Goal: Task Accomplishment & Management: Manage account settings

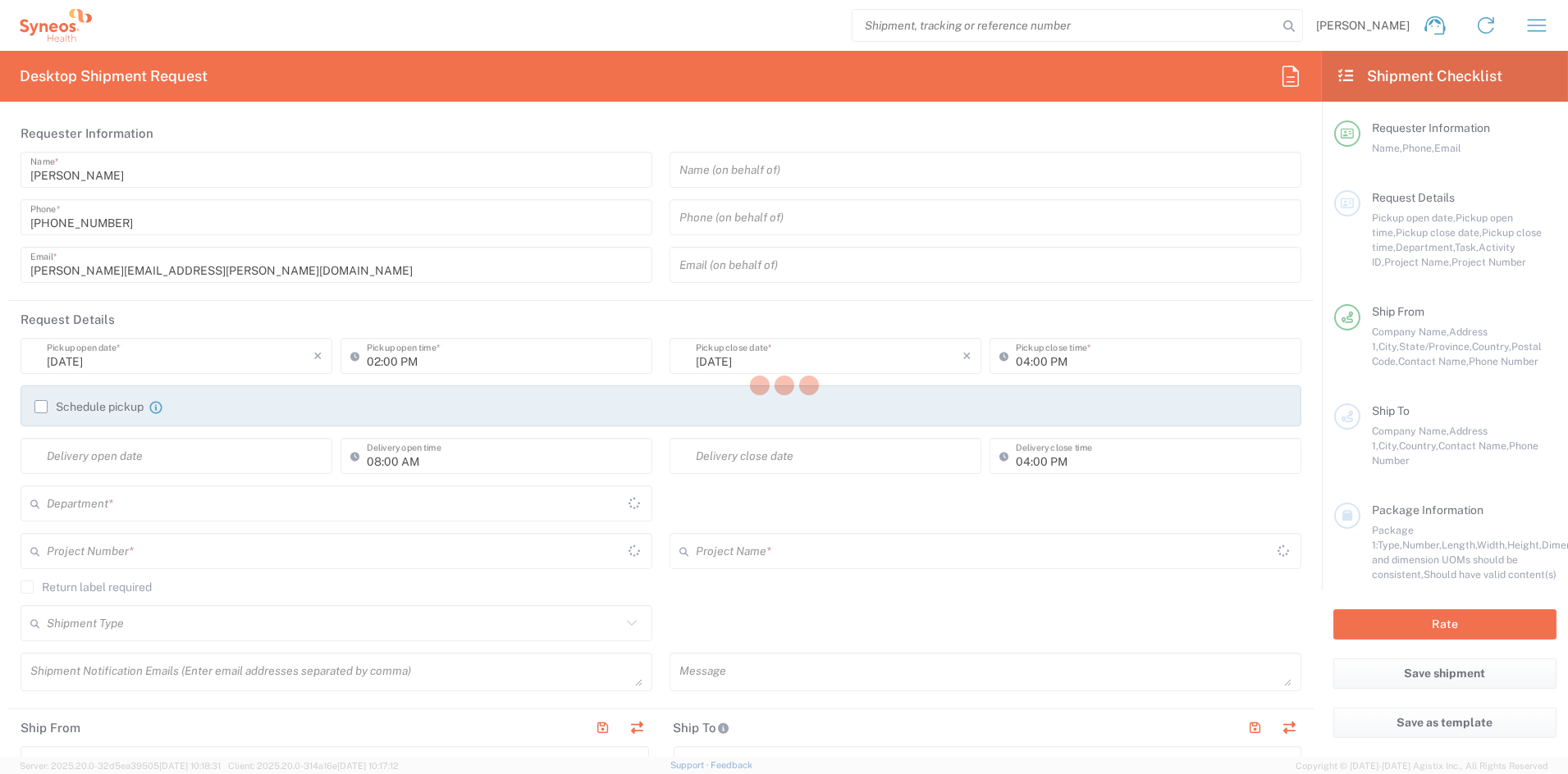
type input "Ohio"
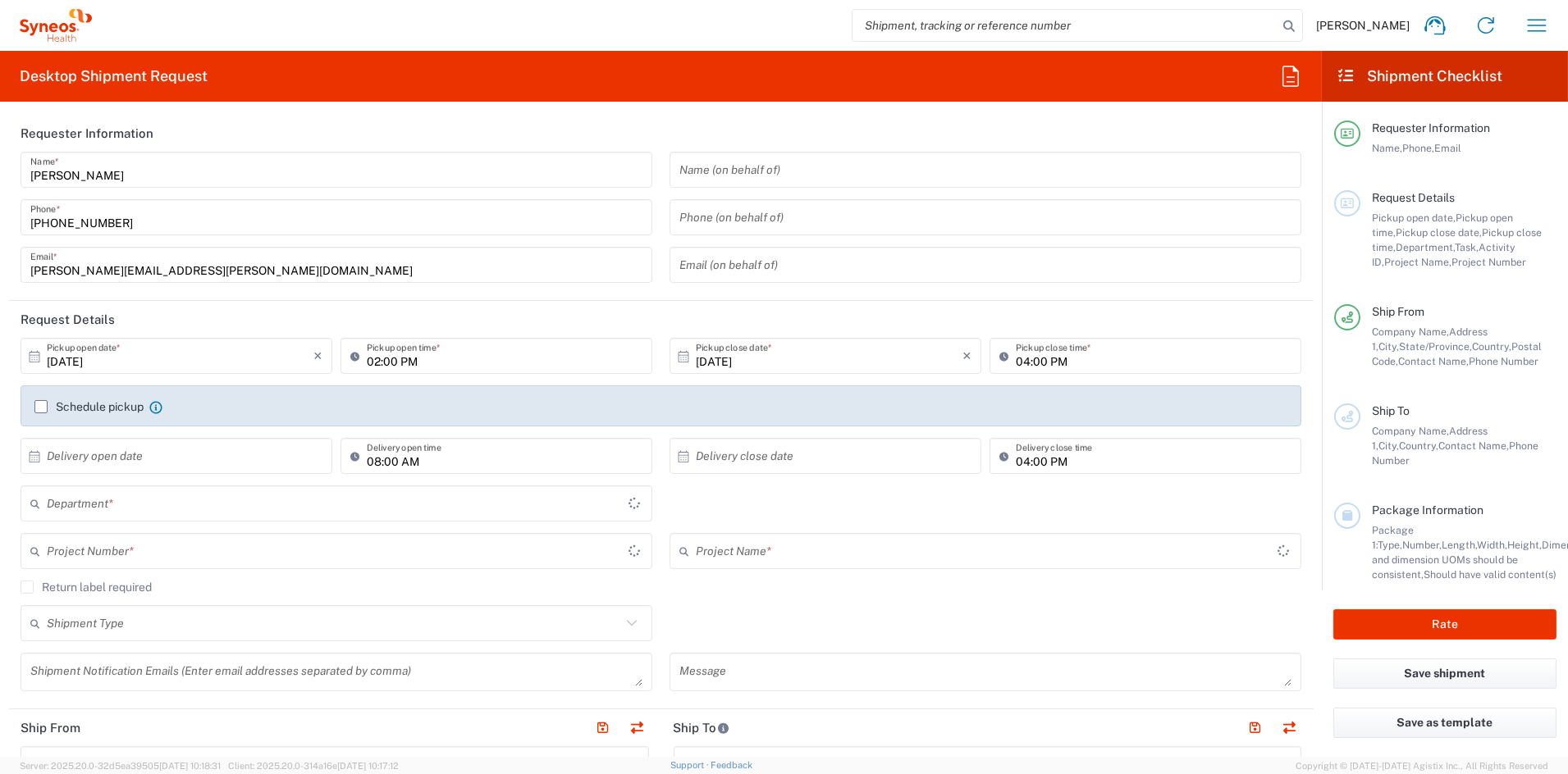
type input "United States"
click at [1519, 19] on button "button" at bounding box center [1537, 25] width 39 height 39
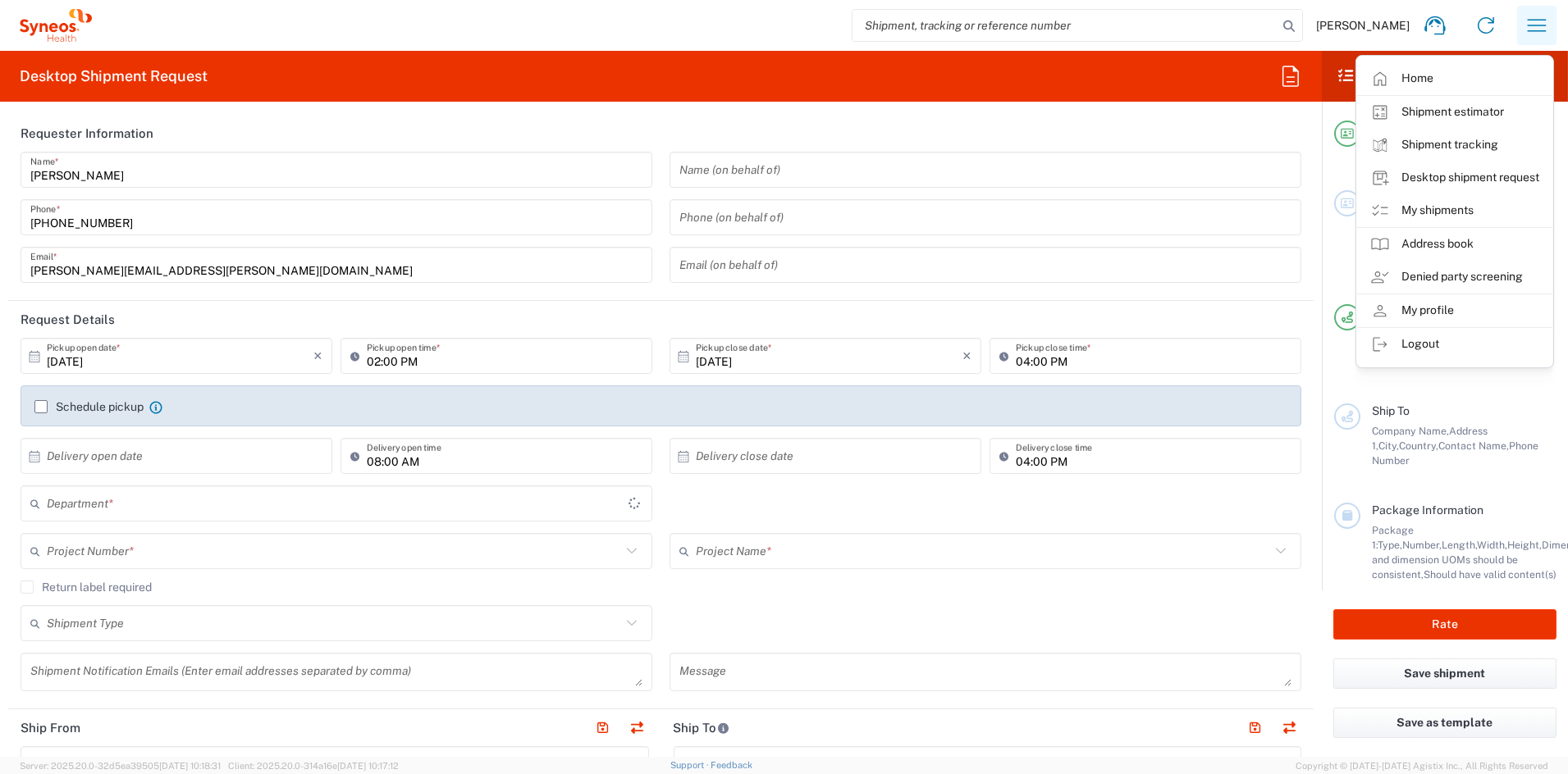
type input "6156"
type input "Syneos Health Communications-Westerville OH"
click at [1449, 211] on link "My shipments" at bounding box center [1454, 210] width 195 height 33
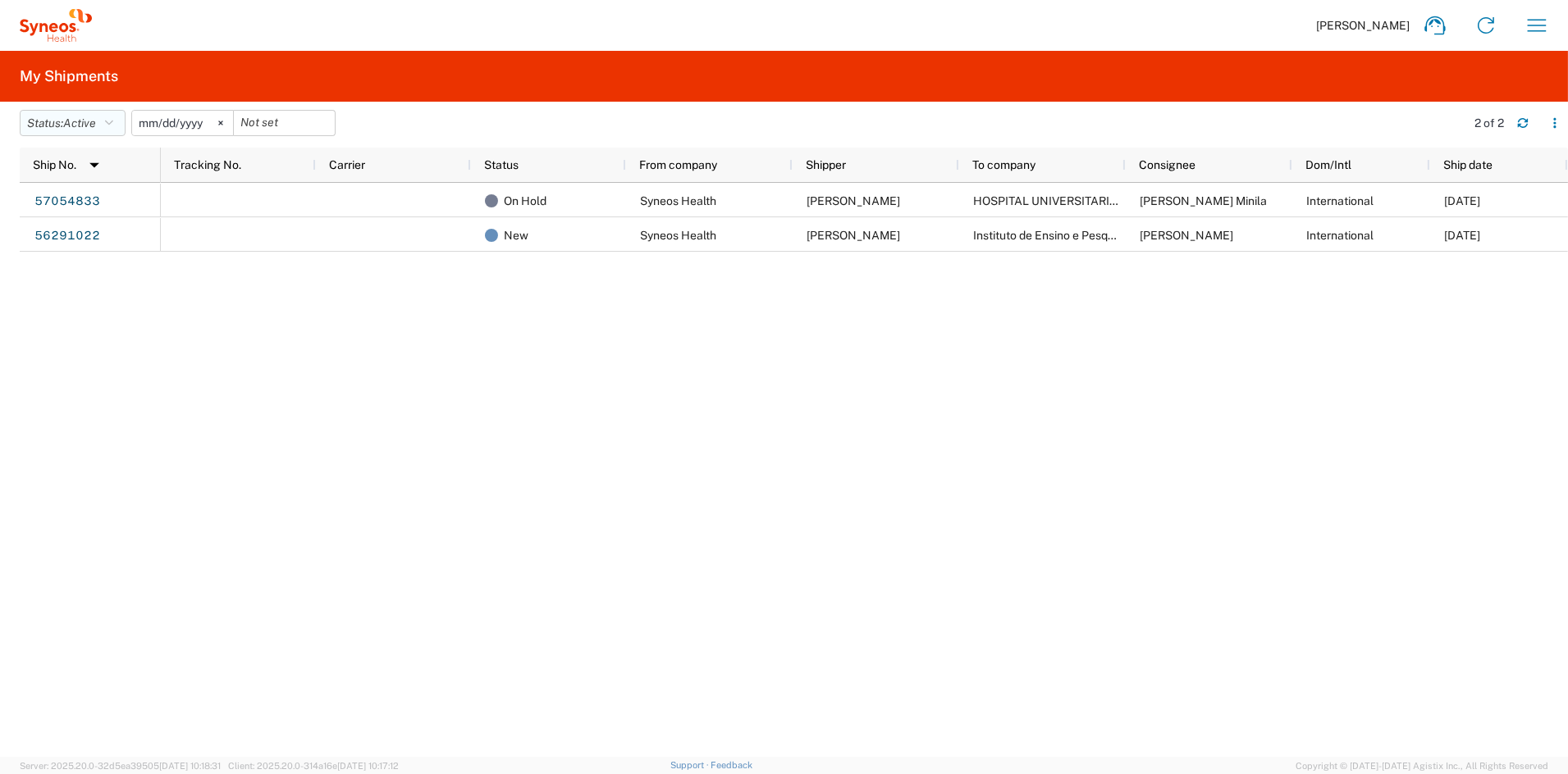
click at [82, 123] on span "Active" at bounding box center [80, 123] width 33 height 13
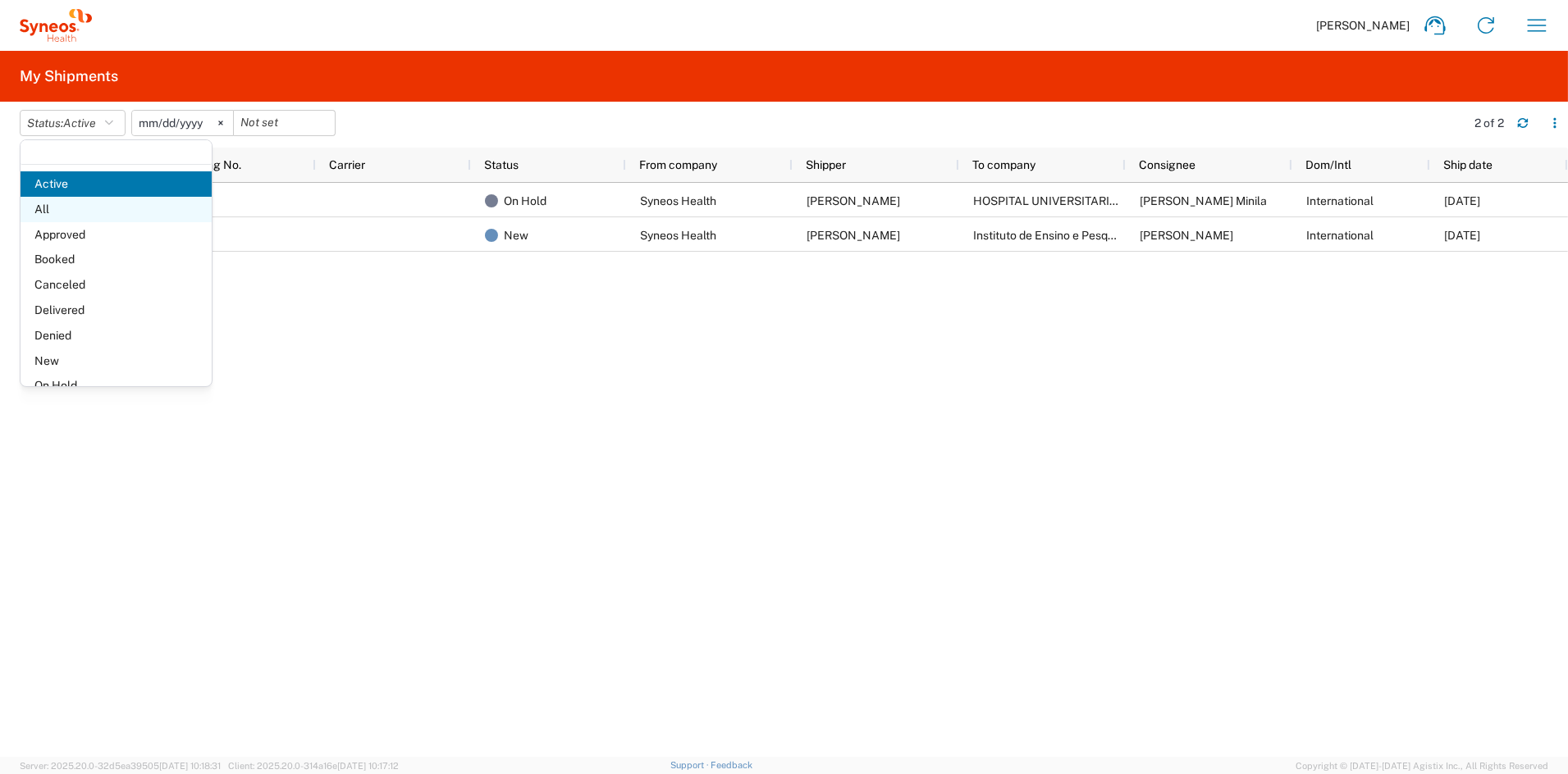
click at [69, 211] on span "All" at bounding box center [116, 209] width 192 height 25
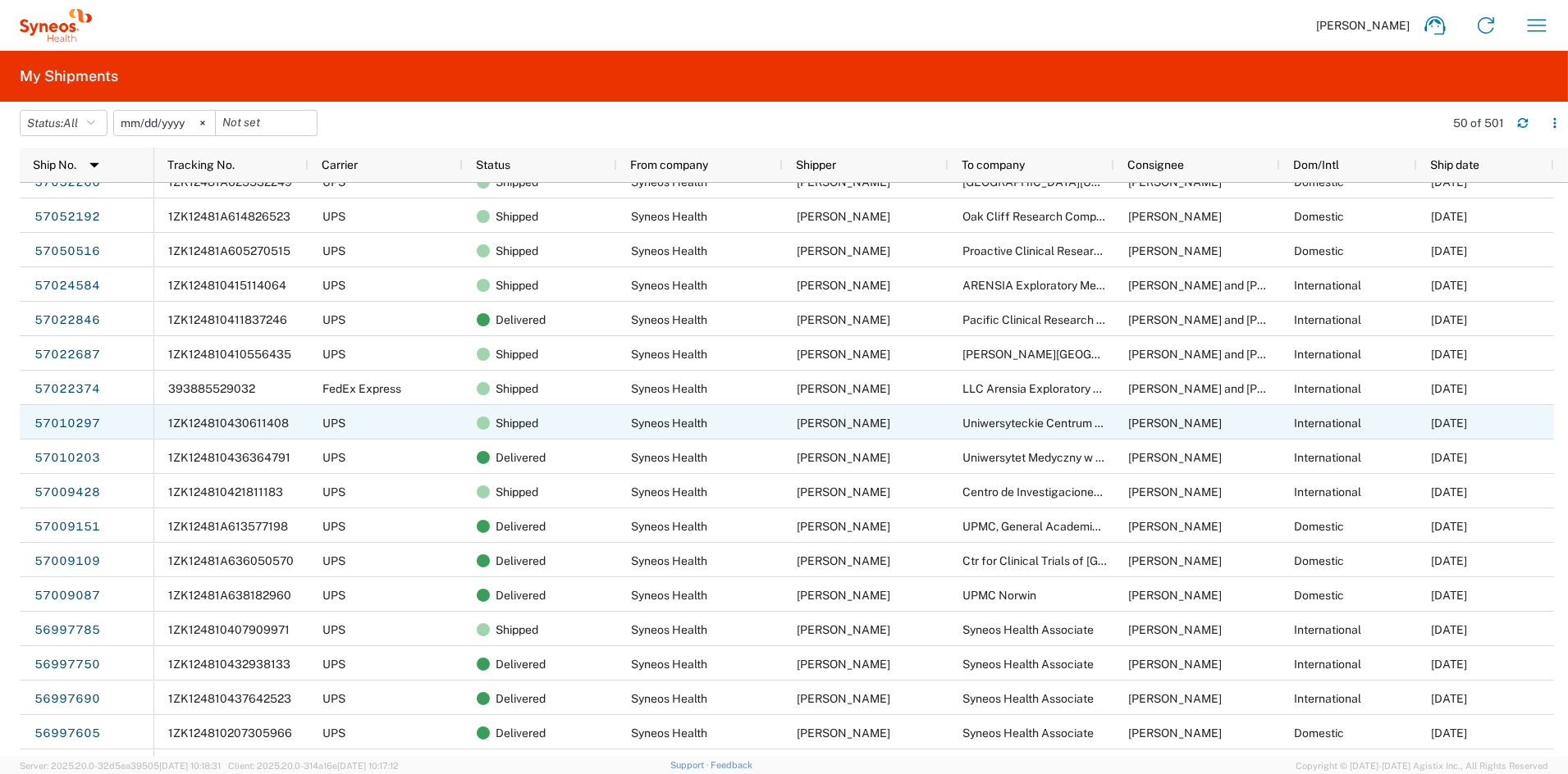
scroll to position [101, 0]
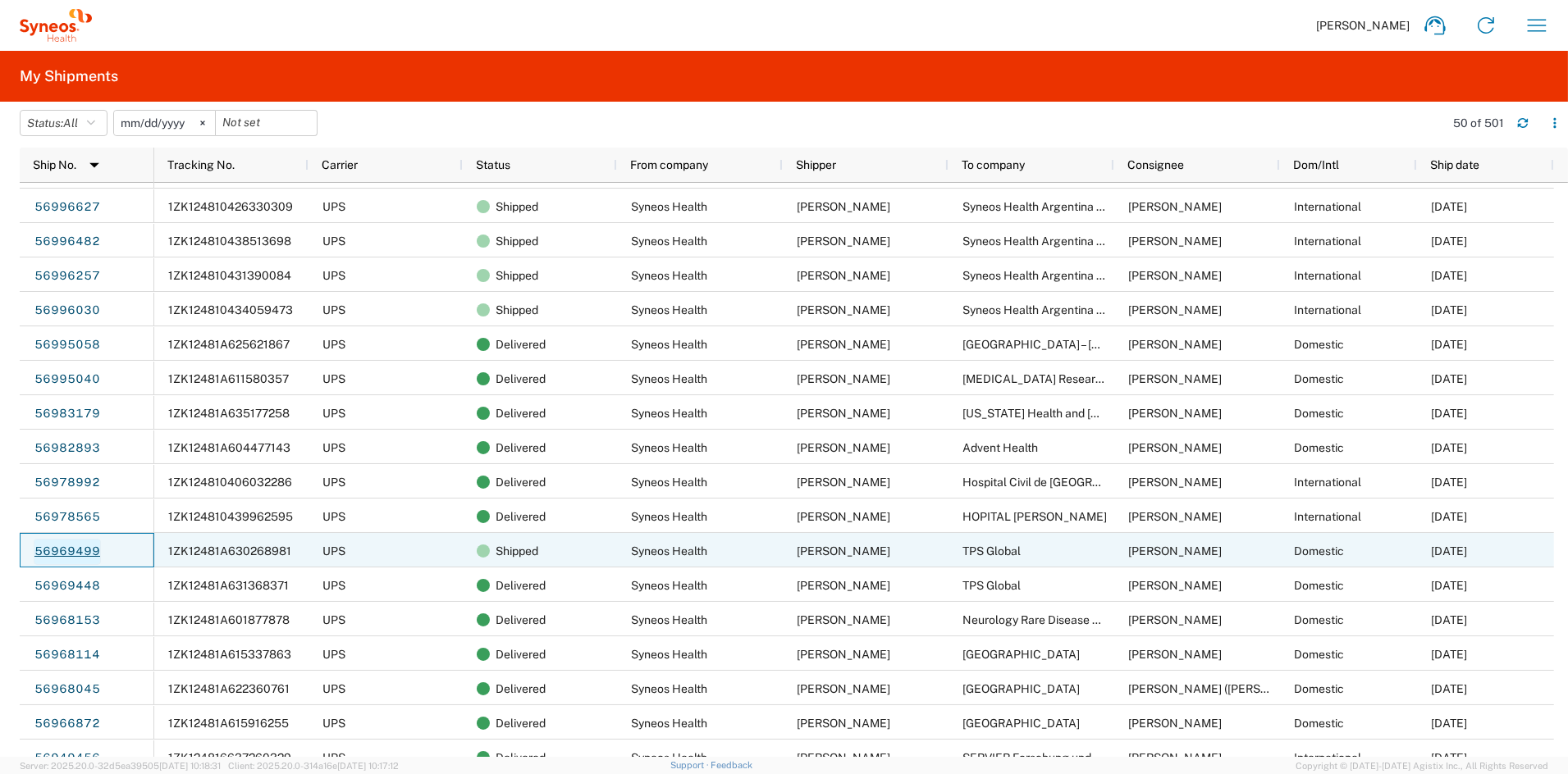
click at [82, 549] on link "56969499" at bounding box center [67, 551] width 67 height 26
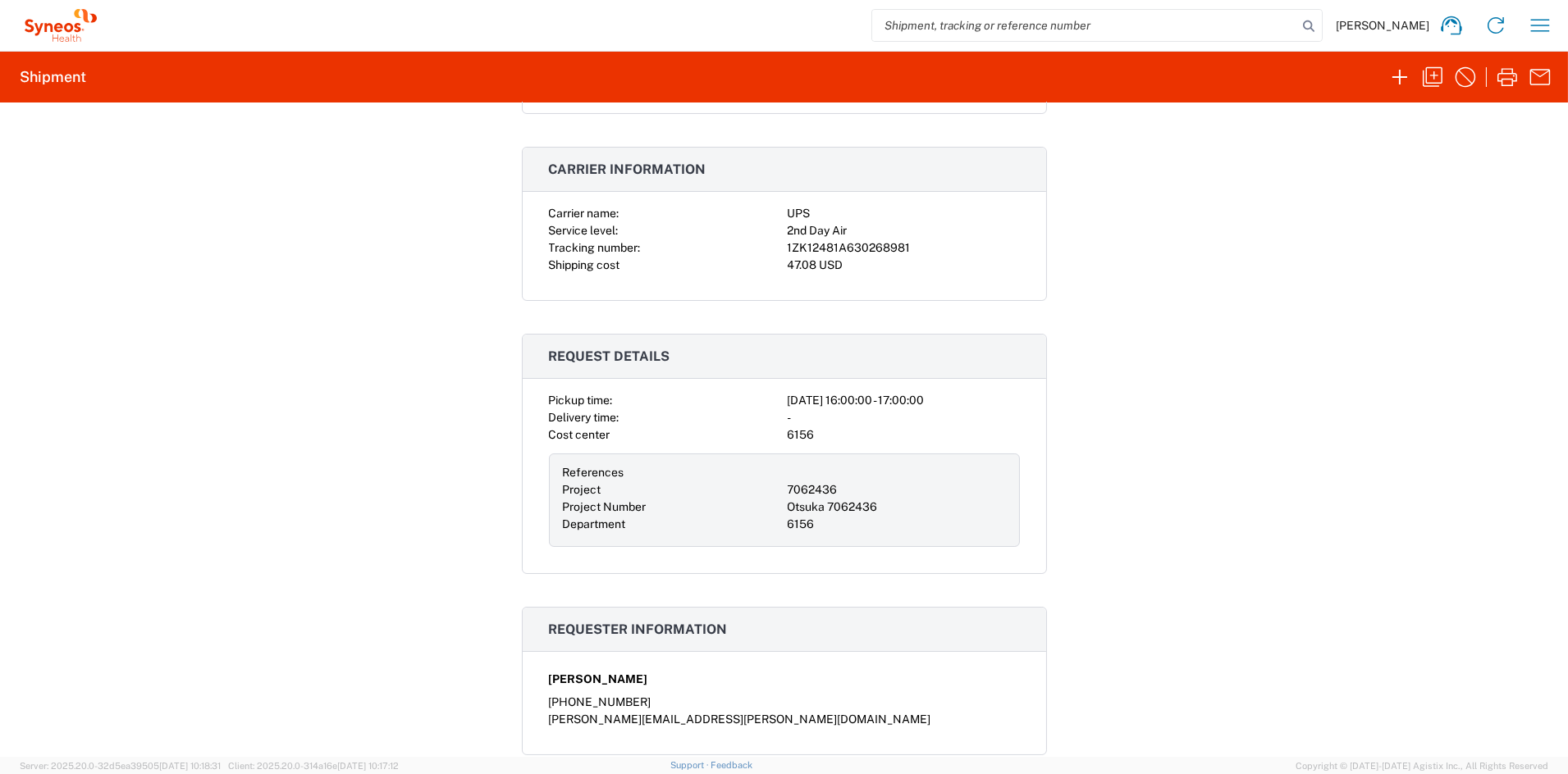
scroll to position [309, 0]
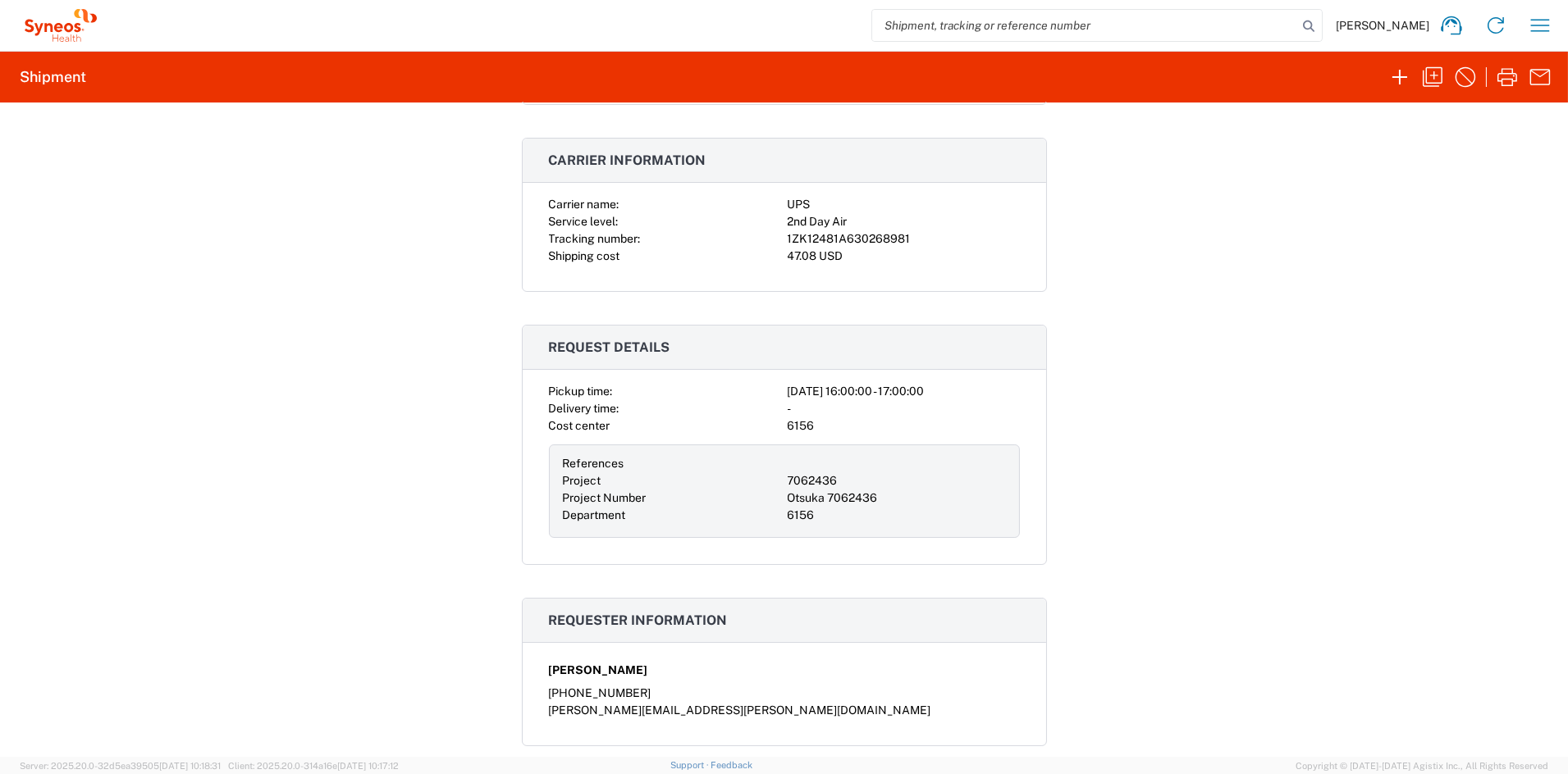
drag, startPoint x: 964, startPoint y: 237, endPoint x: 939, endPoint y: 237, distance: 25.0
click at [945, 237] on div "1ZK12481A630268981" at bounding box center [903, 239] width 232 height 17
drag, startPoint x: 928, startPoint y: 239, endPoint x: 772, endPoint y: 237, distance: 156.0
click at [772, 237] on div "Carrier name: UPS Service level: 2nd Day Air Tracking number: 1ZK12481A63026898…" at bounding box center [784, 230] width 471 height 69
copy div "1ZK12481A630268981"
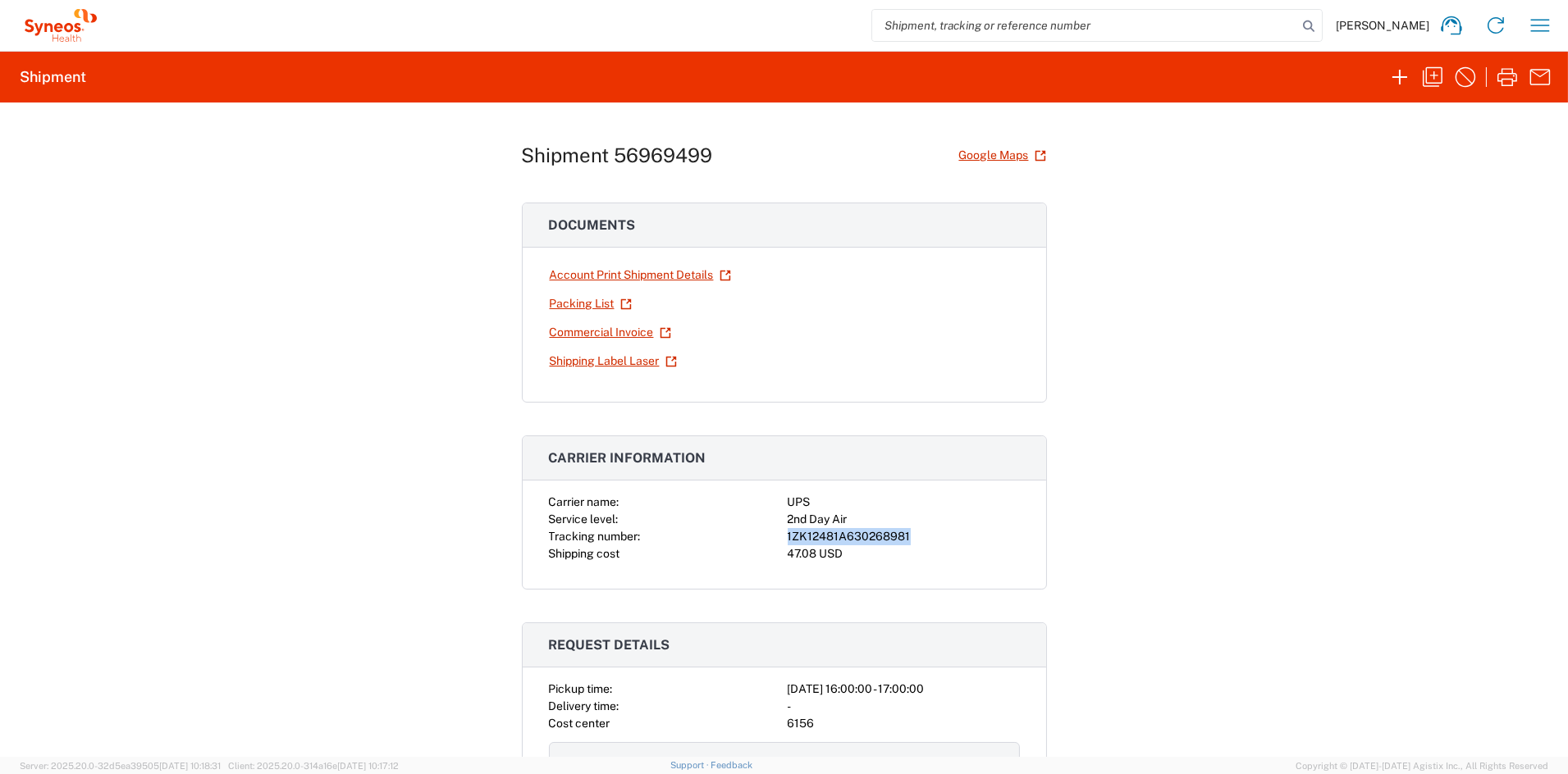
scroll to position [0, 0]
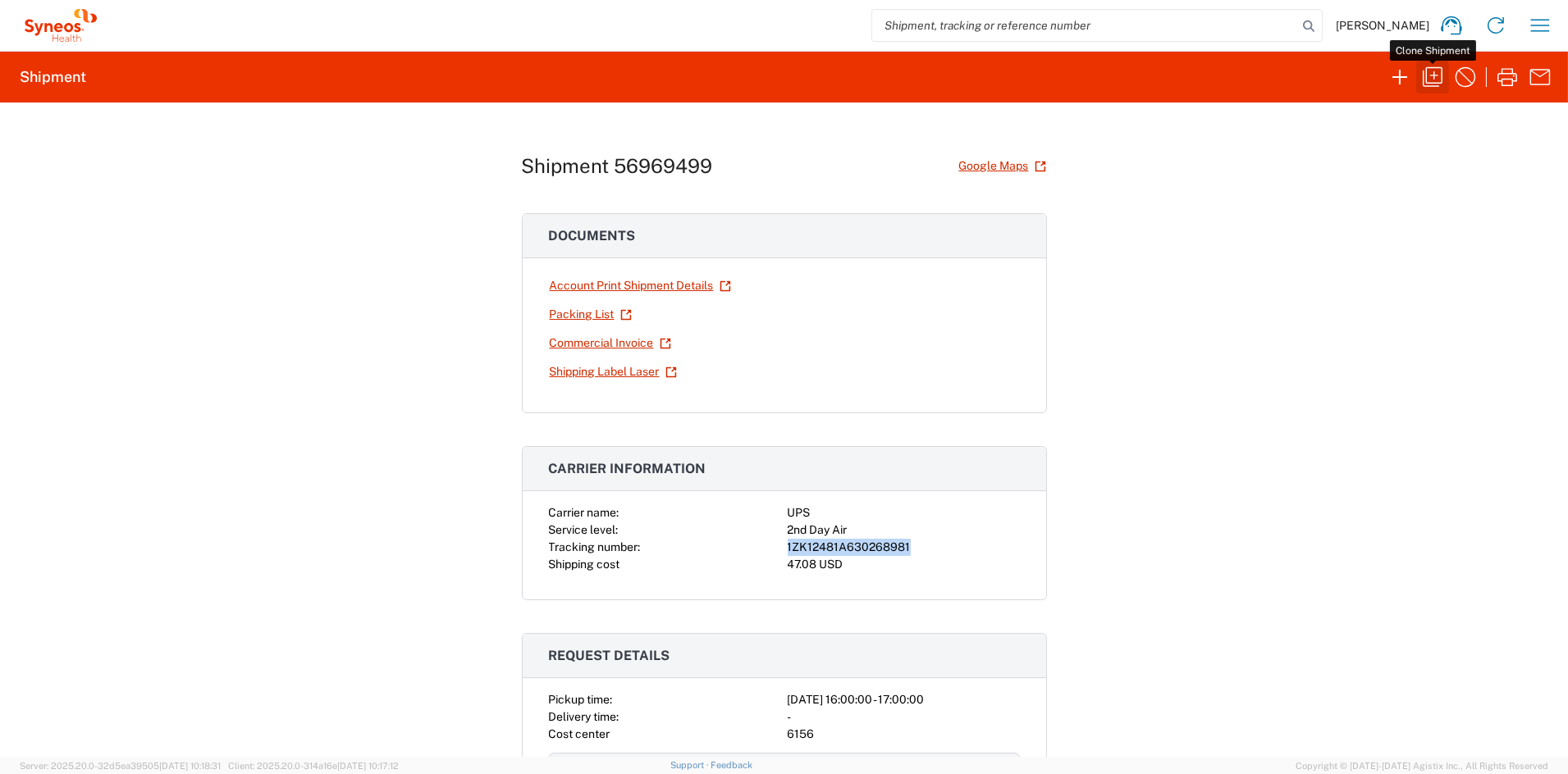
click at [1435, 74] on icon "button" at bounding box center [1433, 77] width 20 height 20
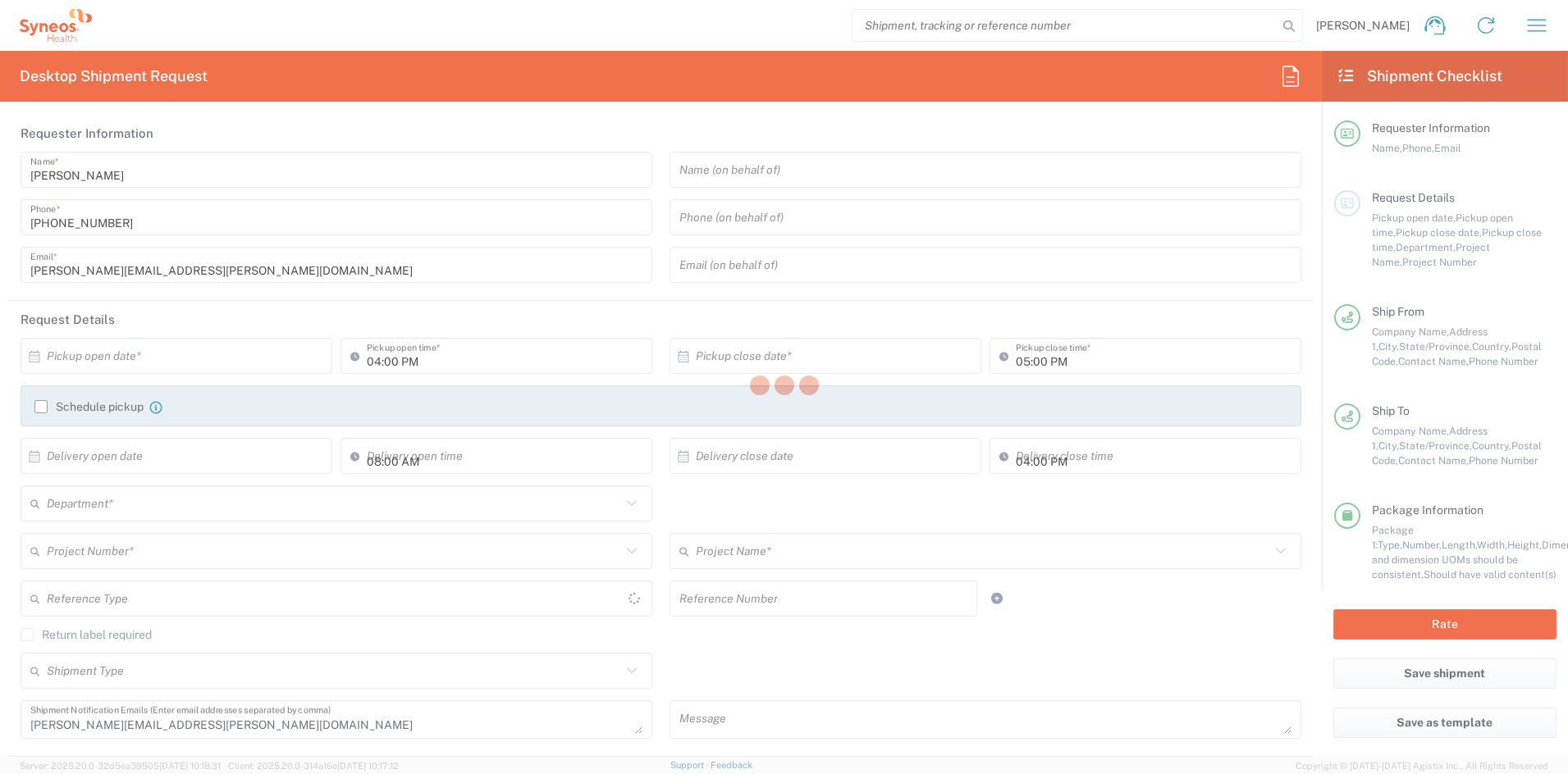
type input "Ohio"
type input "California"
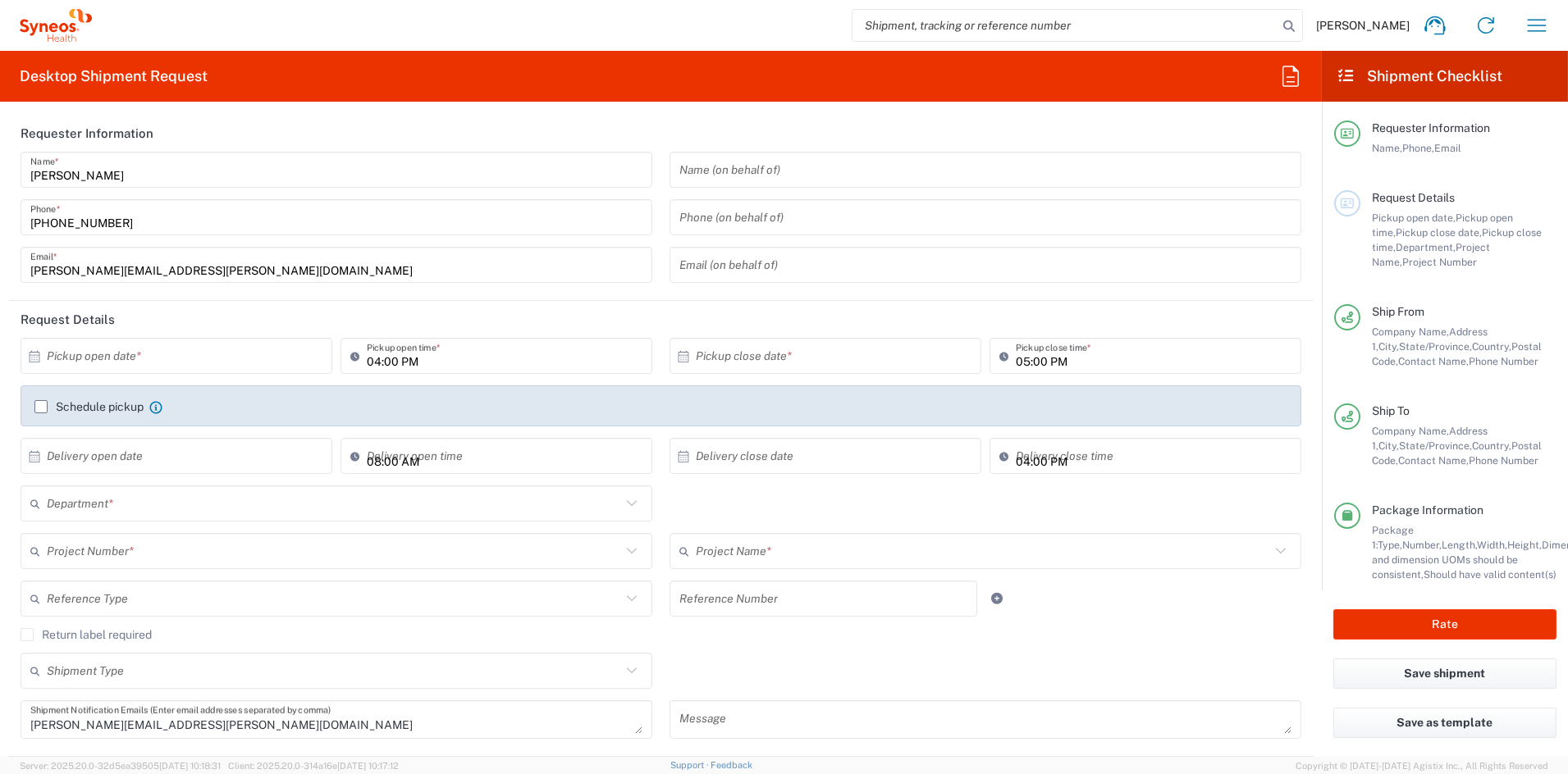
type input "Your Packaging"
type input "7062436"
type input "Otsuka 7062436"
type input "6156"
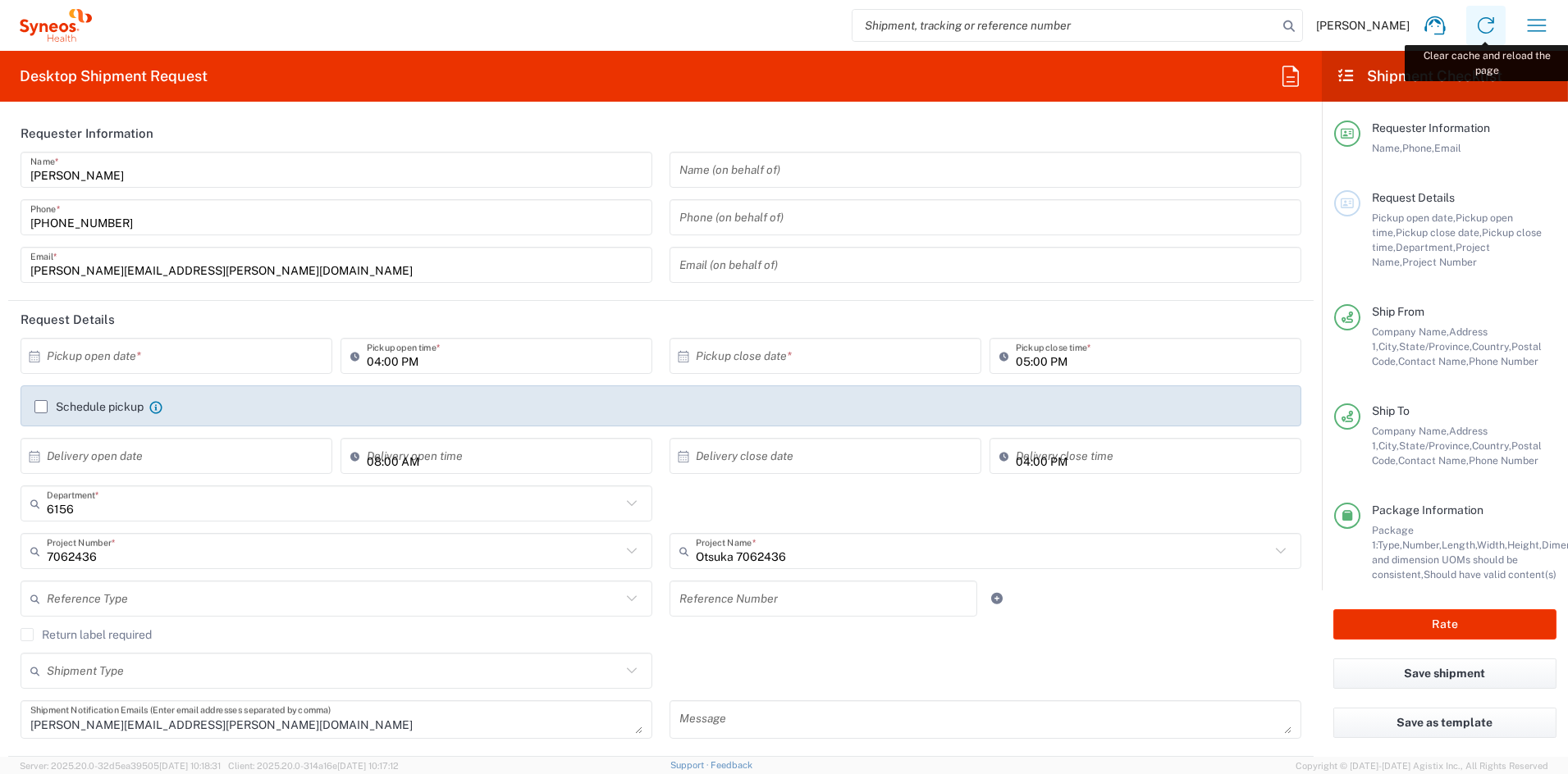
click at [1491, 19] on icon at bounding box center [1486, 25] width 16 height 16
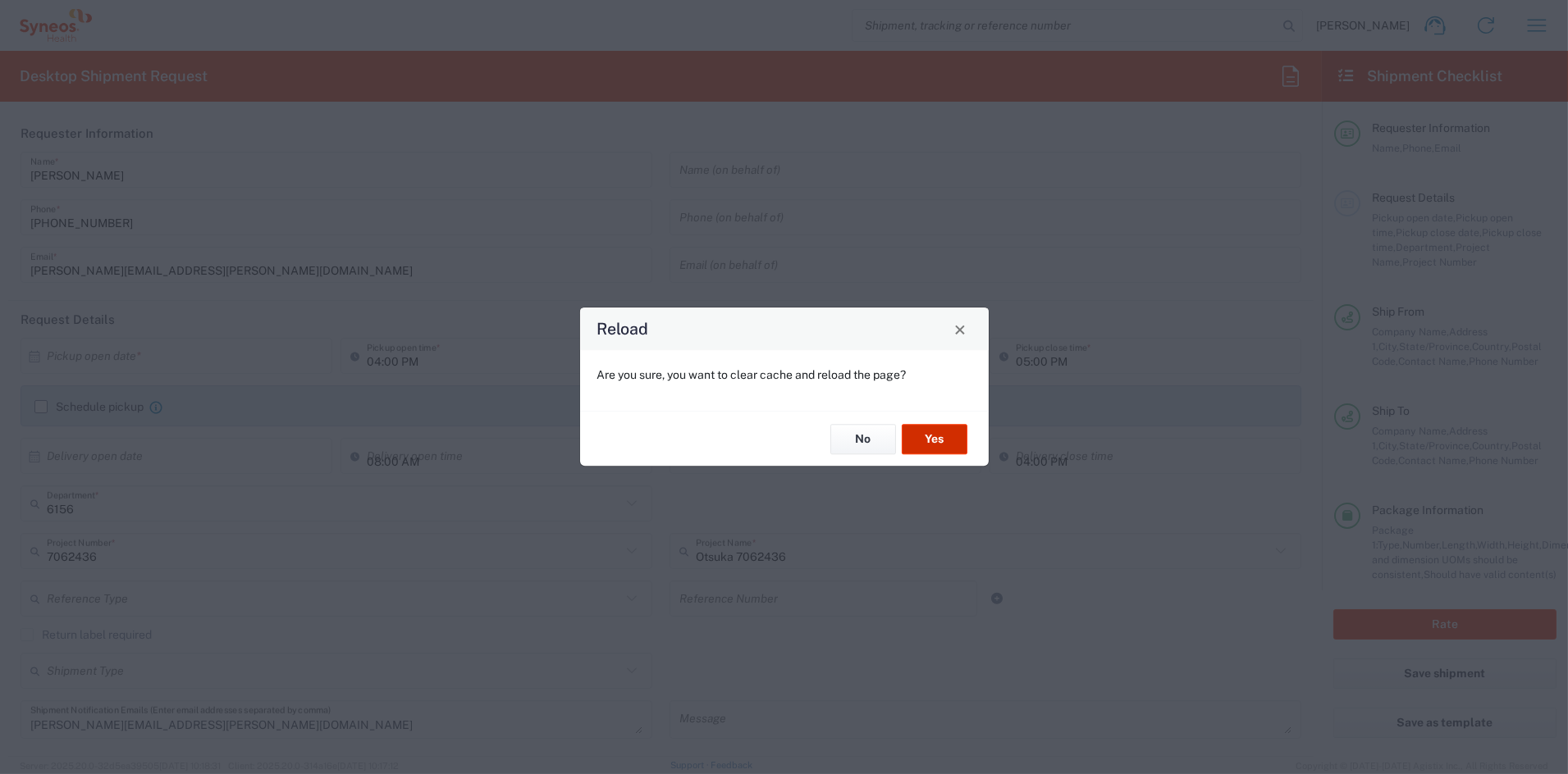
click at [930, 438] on button "Yes" at bounding box center [934, 439] width 65 height 30
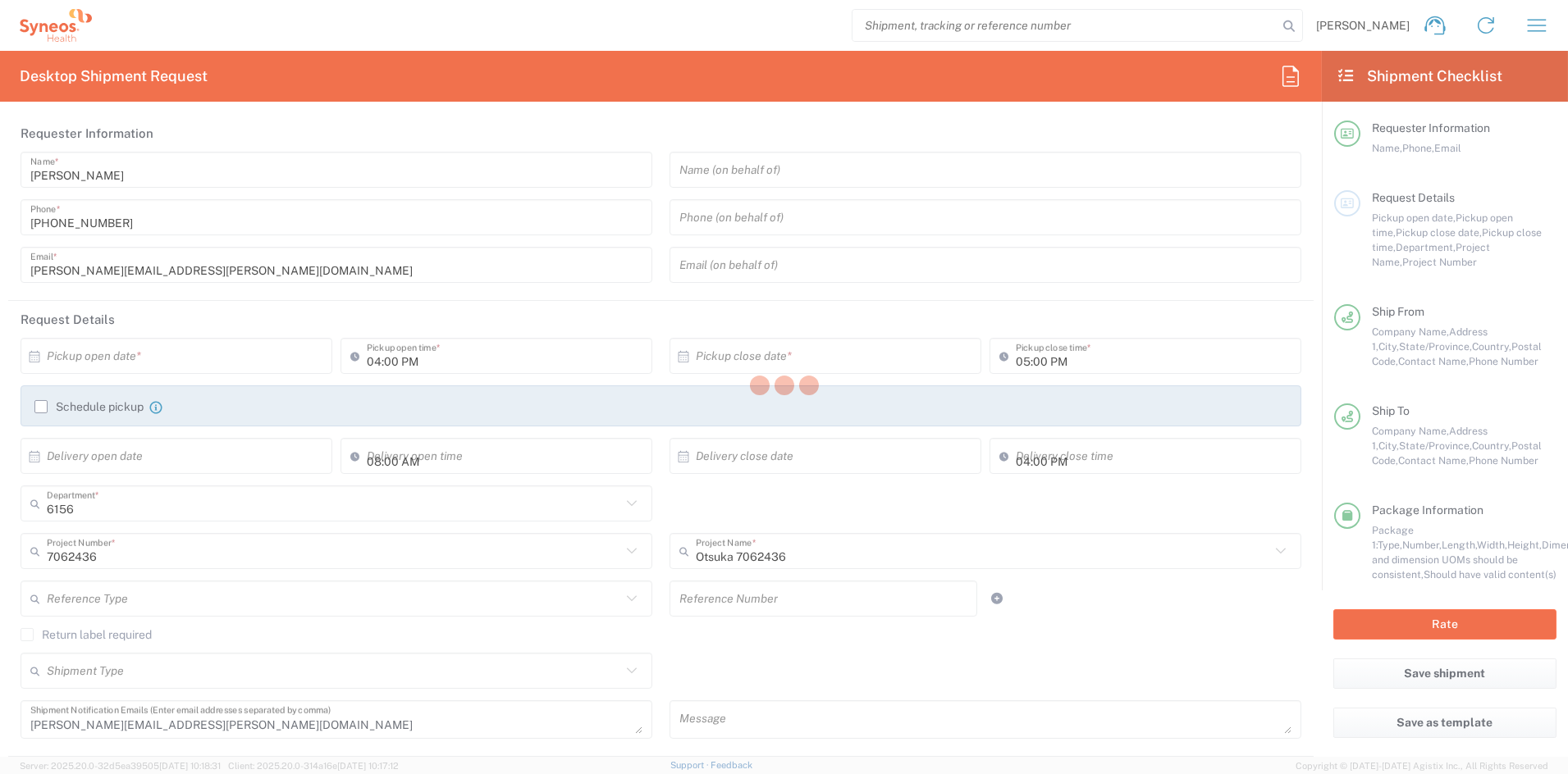
type input "Department"
type input "6156"
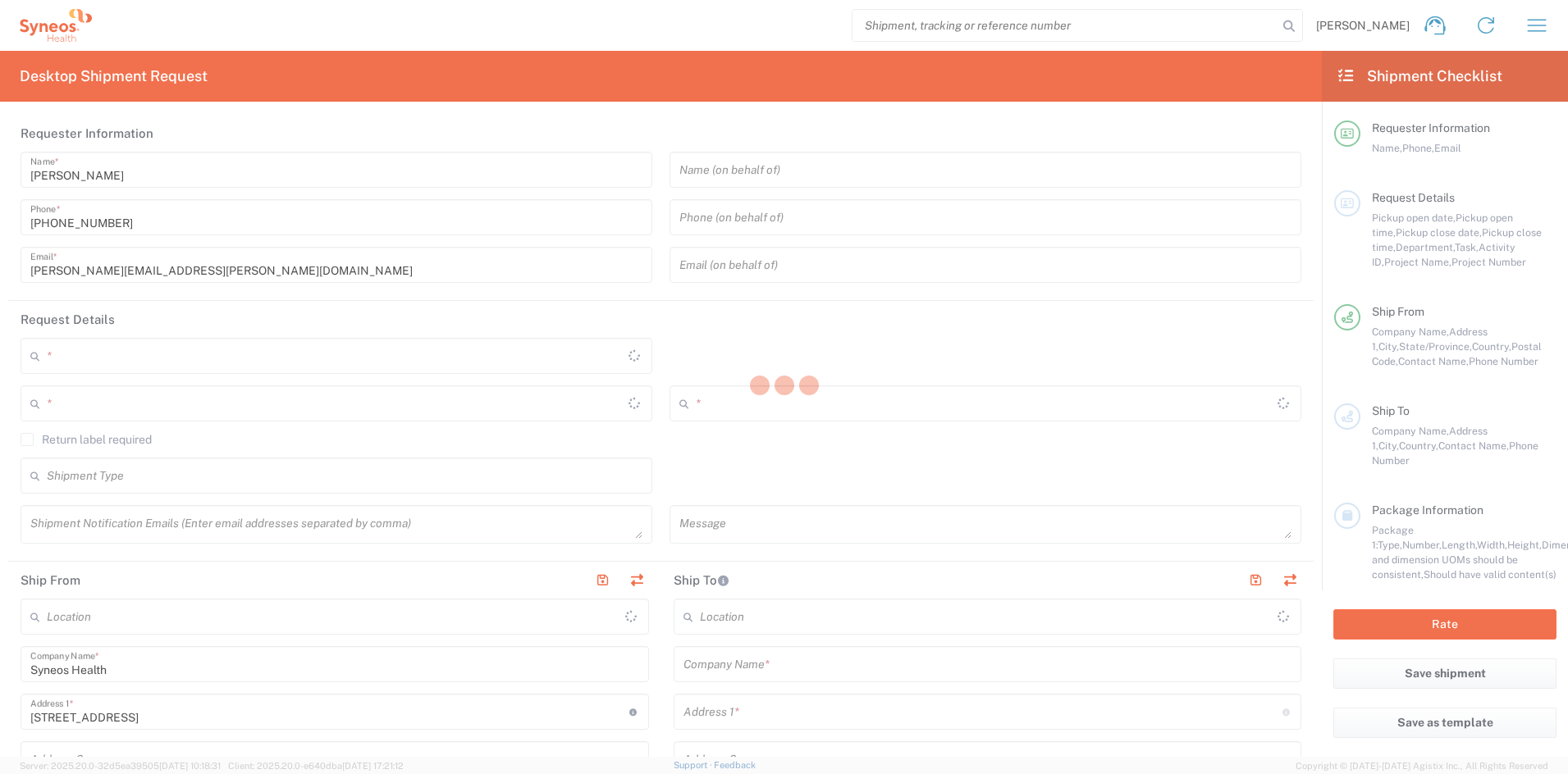
type input "Ohio"
type input "United States"
type input "6156"
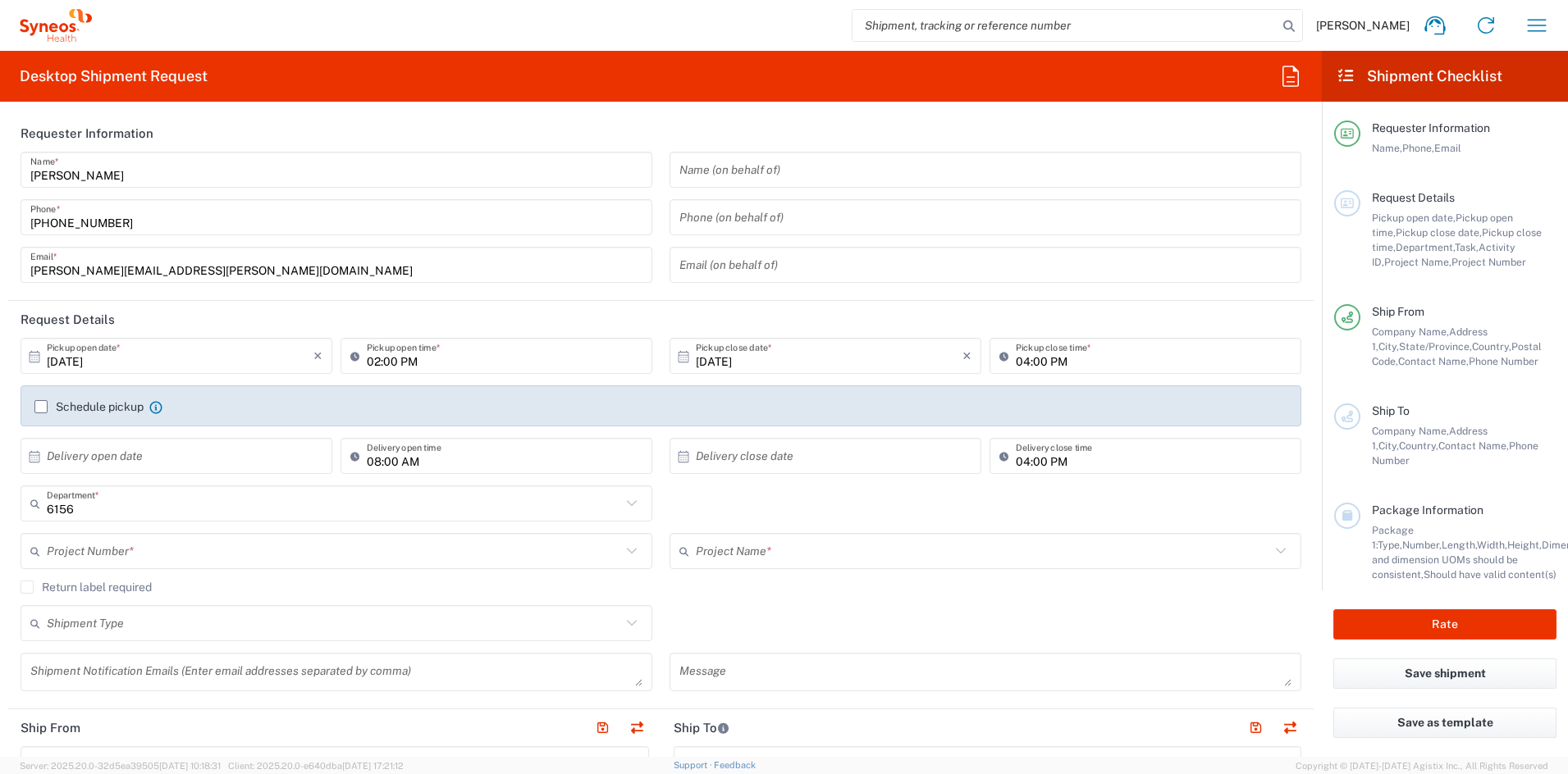
type input "Syneos Health Communications-Westerville OH"
click at [1541, 29] on icon "button" at bounding box center [1536, 25] width 26 height 26
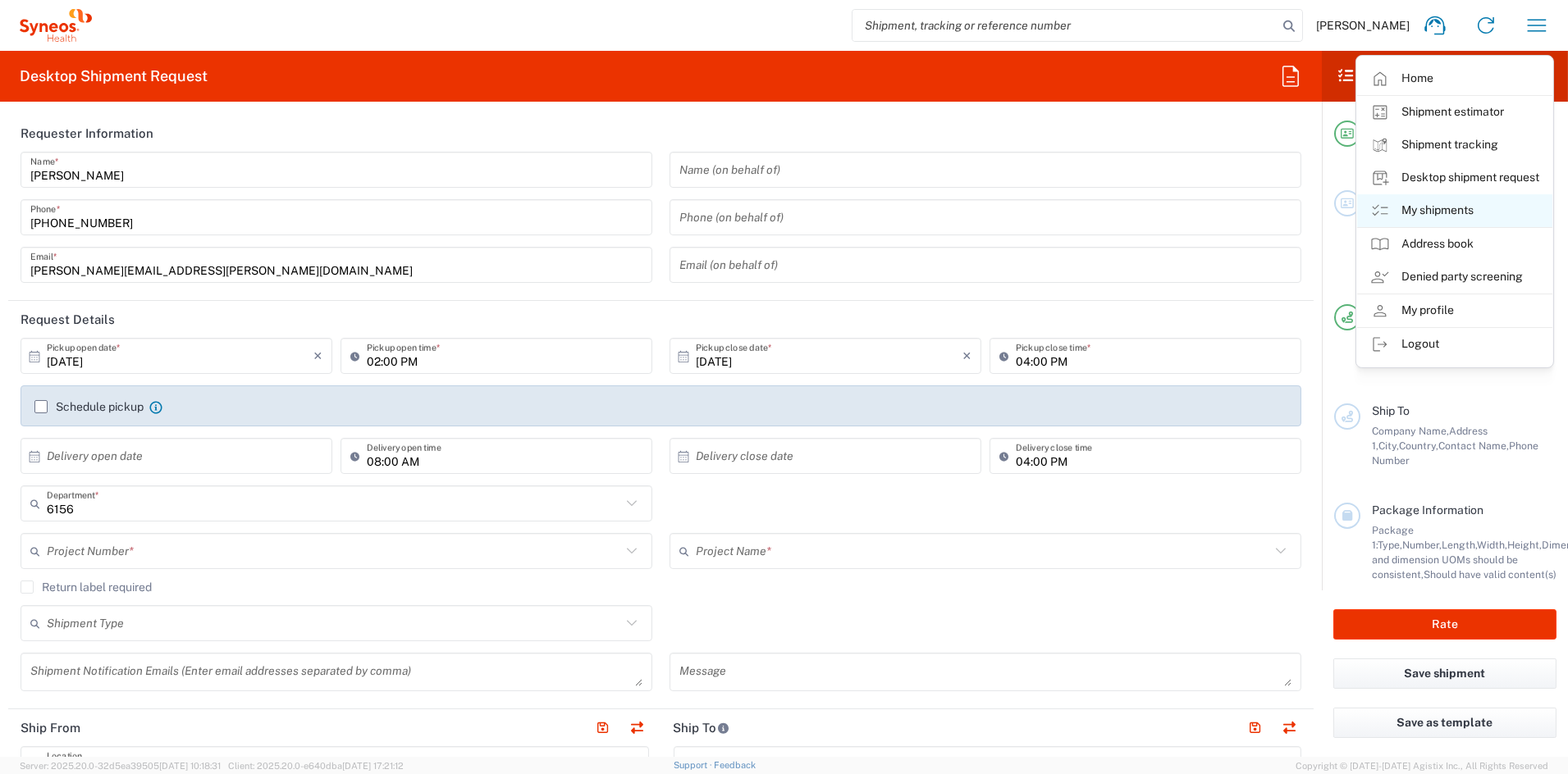
click at [1436, 208] on link "My shipments" at bounding box center [1454, 210] width 195 height 33
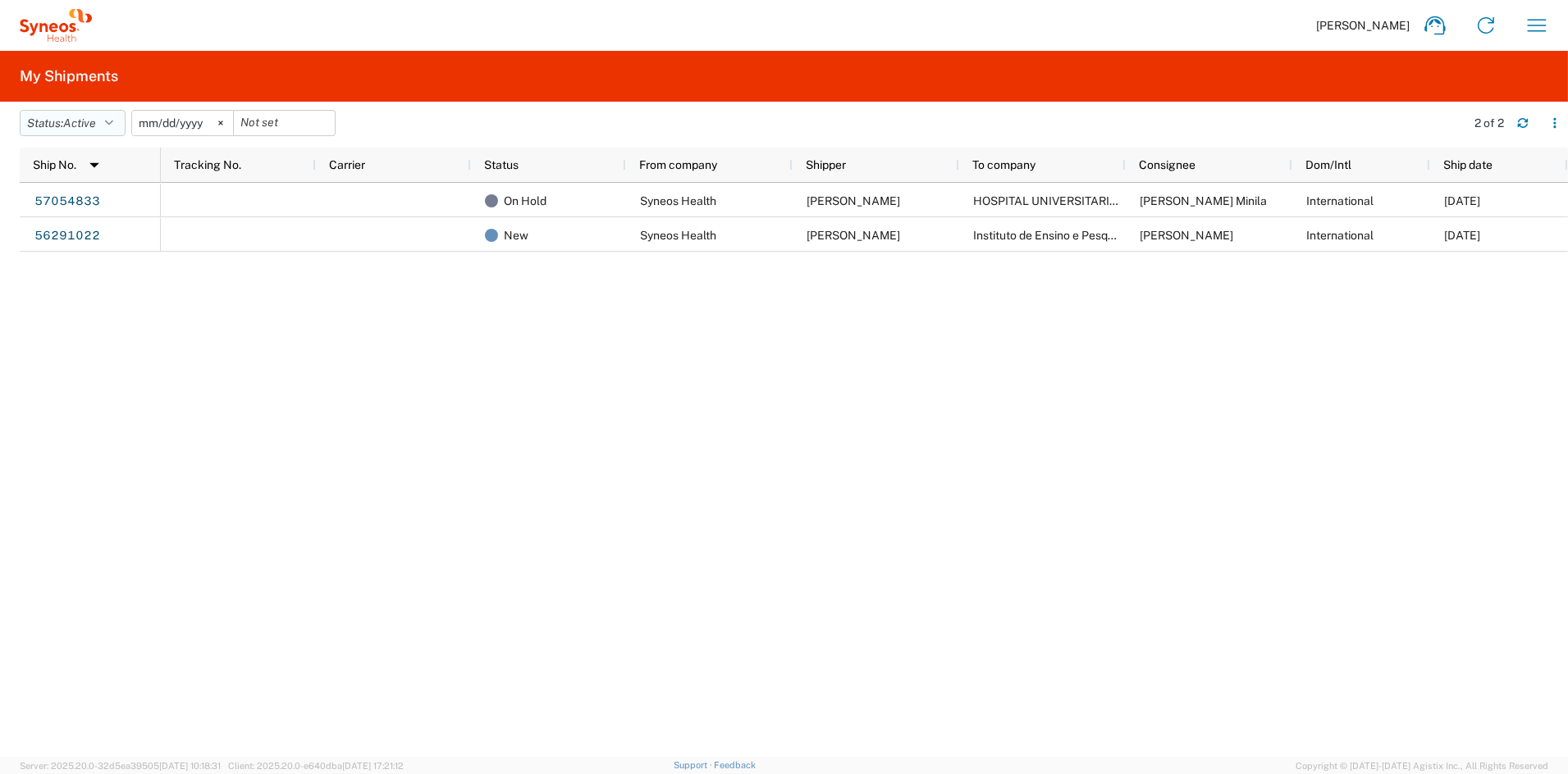
click at [89, 123] on span "Active" at bounding box center [80, 123] width 33 height 13
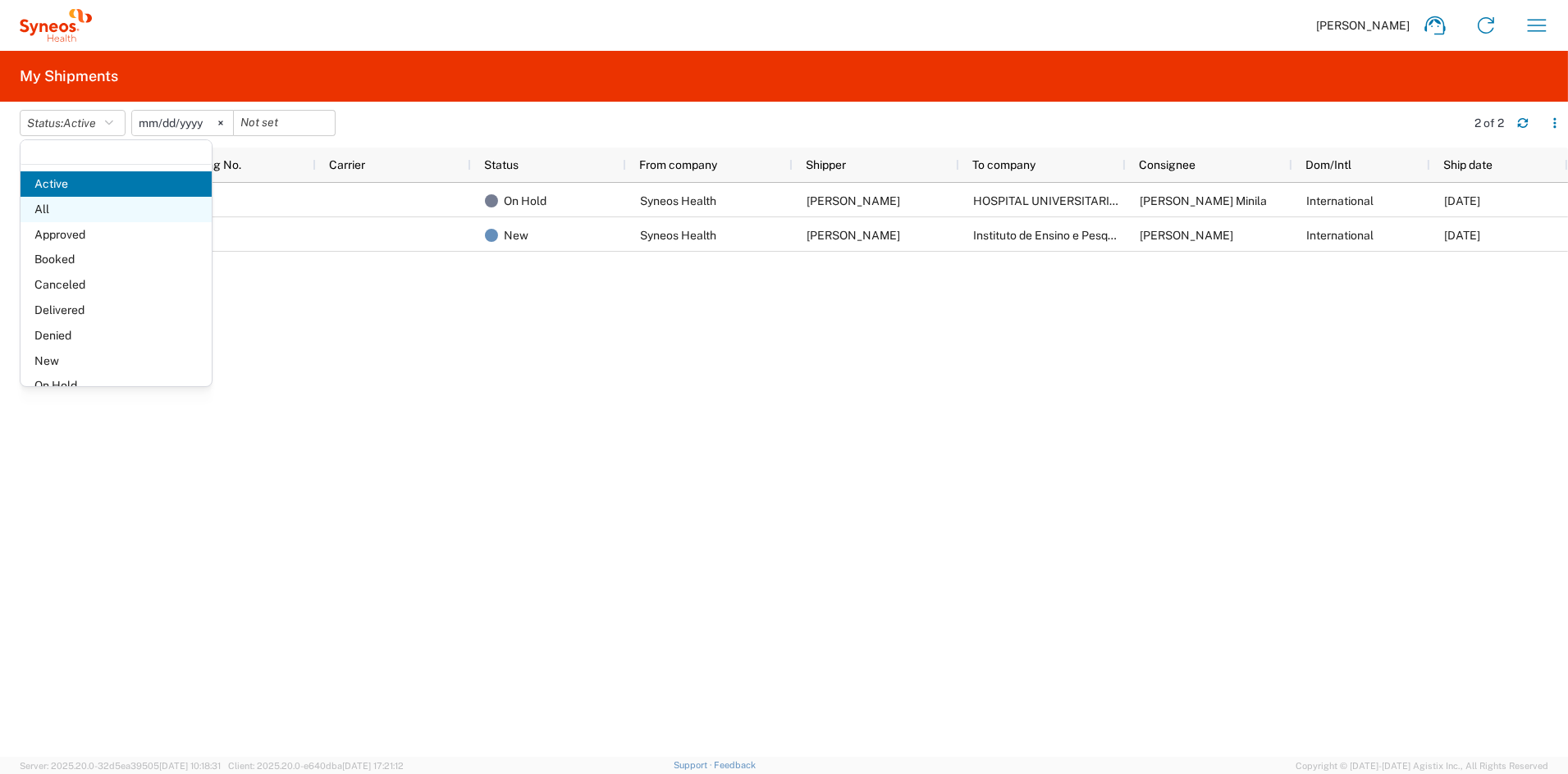
click at [78, 210] on span "All" at bounding box center [116, 209] width 192 height 25
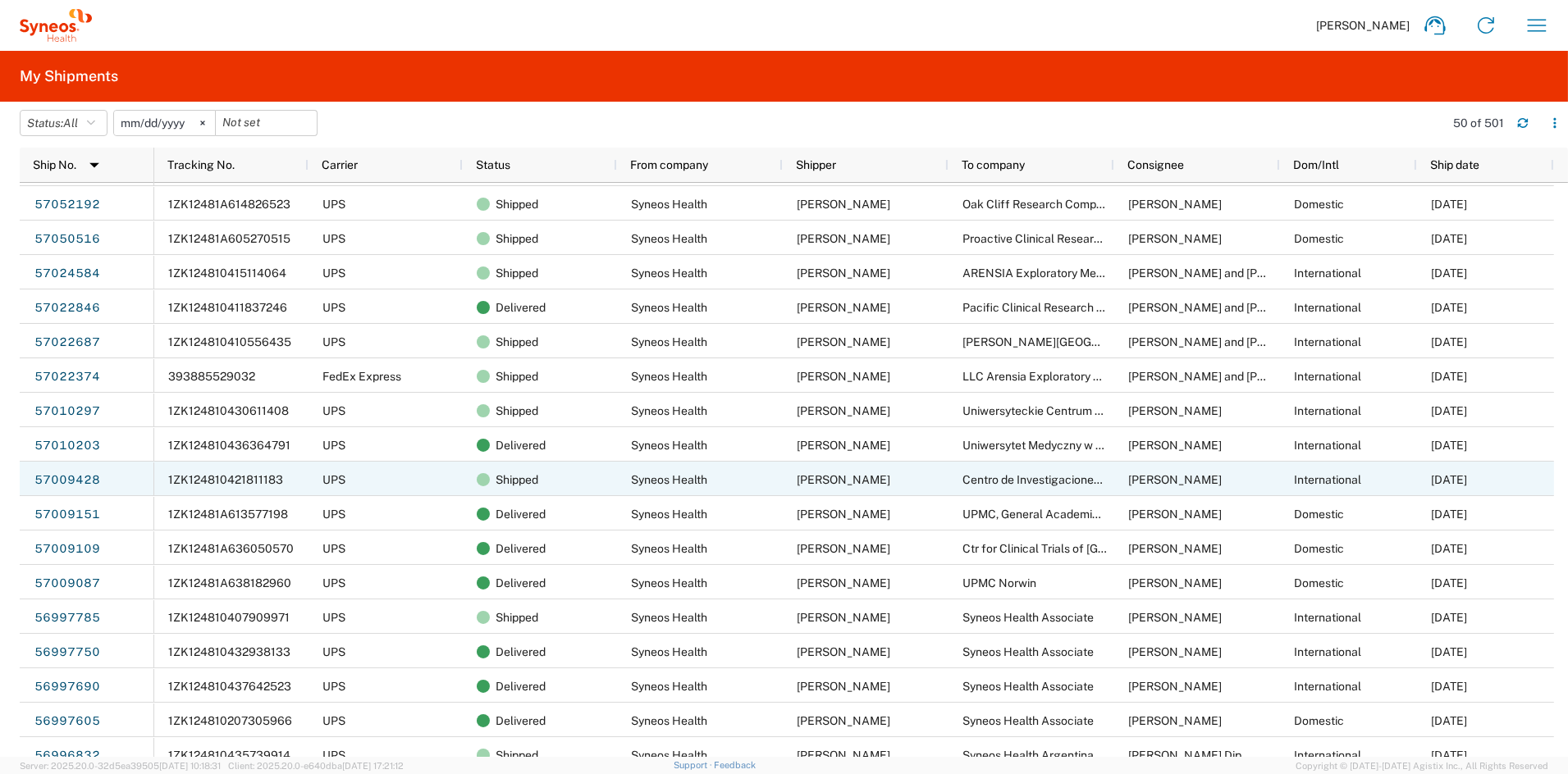
scroll to position [108, 0]
